Goal: Task Accomplishment & Management: Complete application form

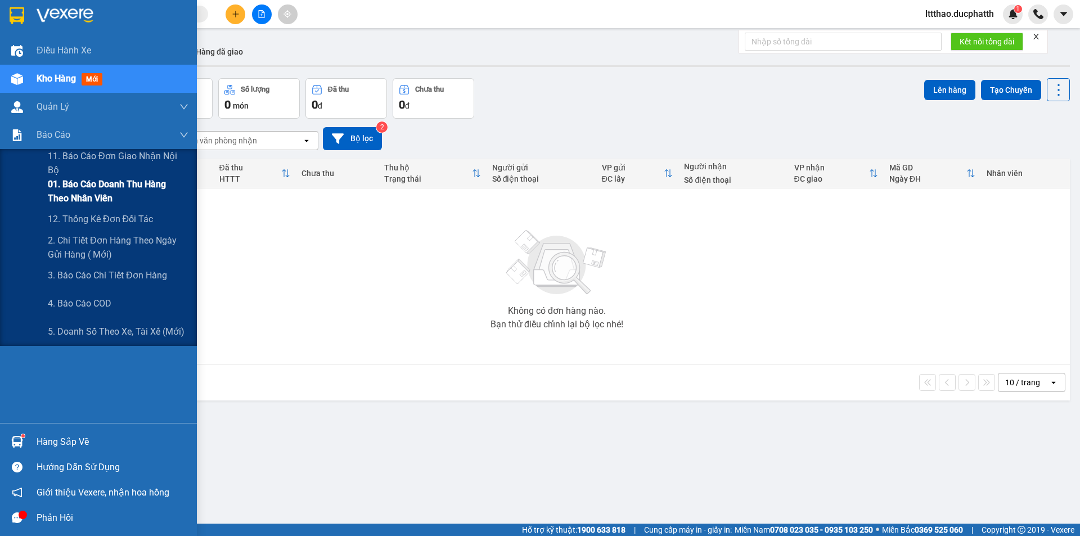
click at [91, 187] on span "01. Báo cáo doanh thu hàng theo nhân viên" at bounding box center [118, 191] width 141 height 28
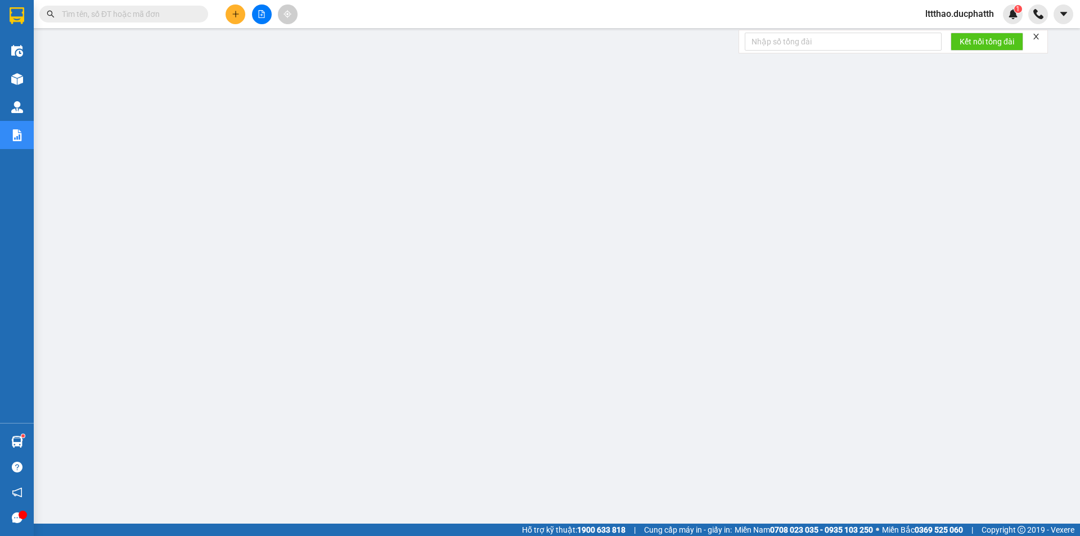
click at [155, 17] on input "text" at bounding box center [128, 14] width 133 height 12
paste input "0987724488"
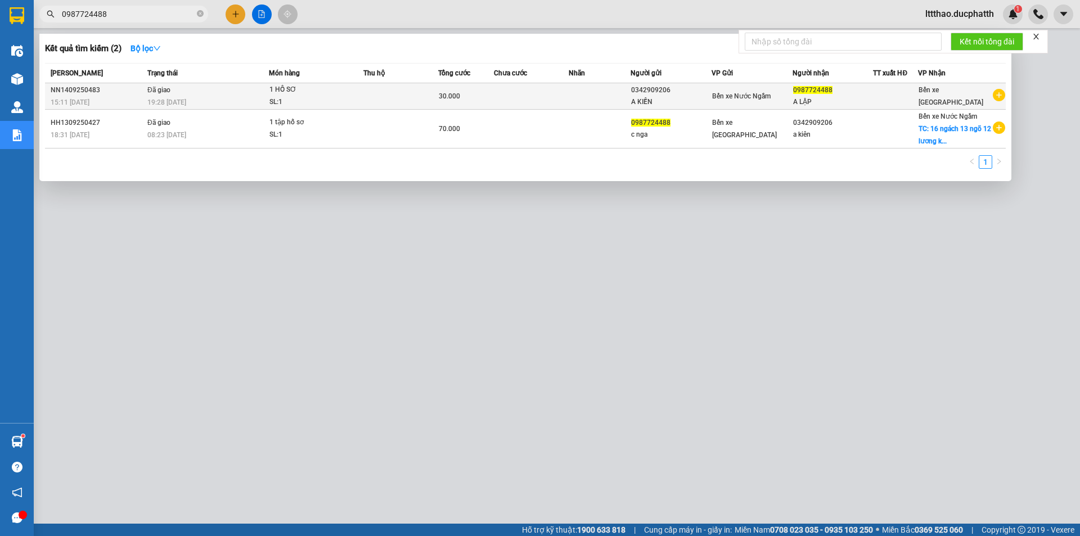
type input "0987724488"
click at [348, 91] on div "1 HỒ SƠ" at bounding box center [311, 90] width 84 height 12
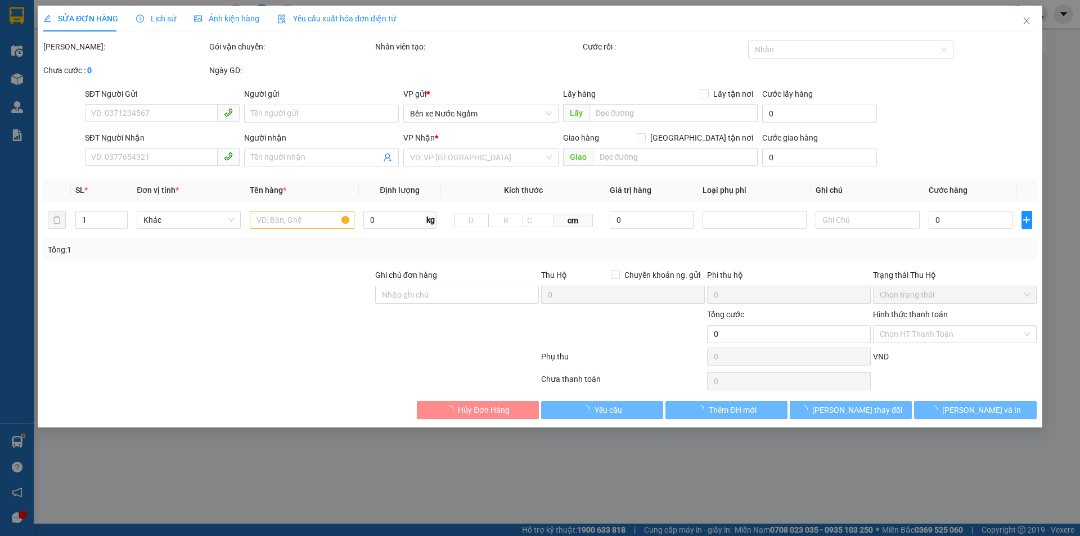
type input "0342909206"
type input "A KIẾN"
type input "0987724488"
type input "A LẬP"
type input "30.000"
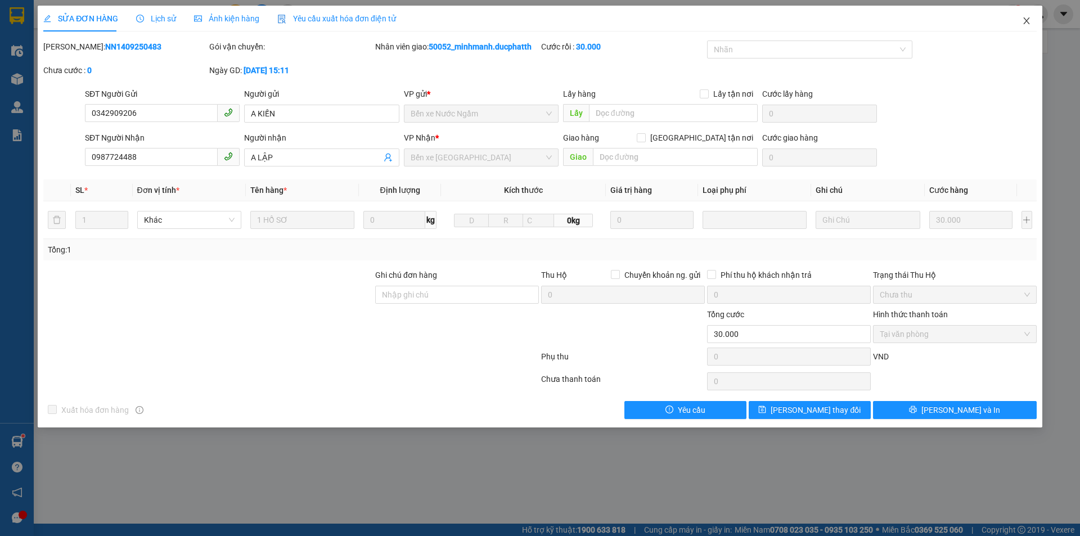
click at [1029, 27] on span "Close" at bounding box center [1026, 21] width 31 height 31
